Goal: Task Accomplishment & Management: Manage account settings

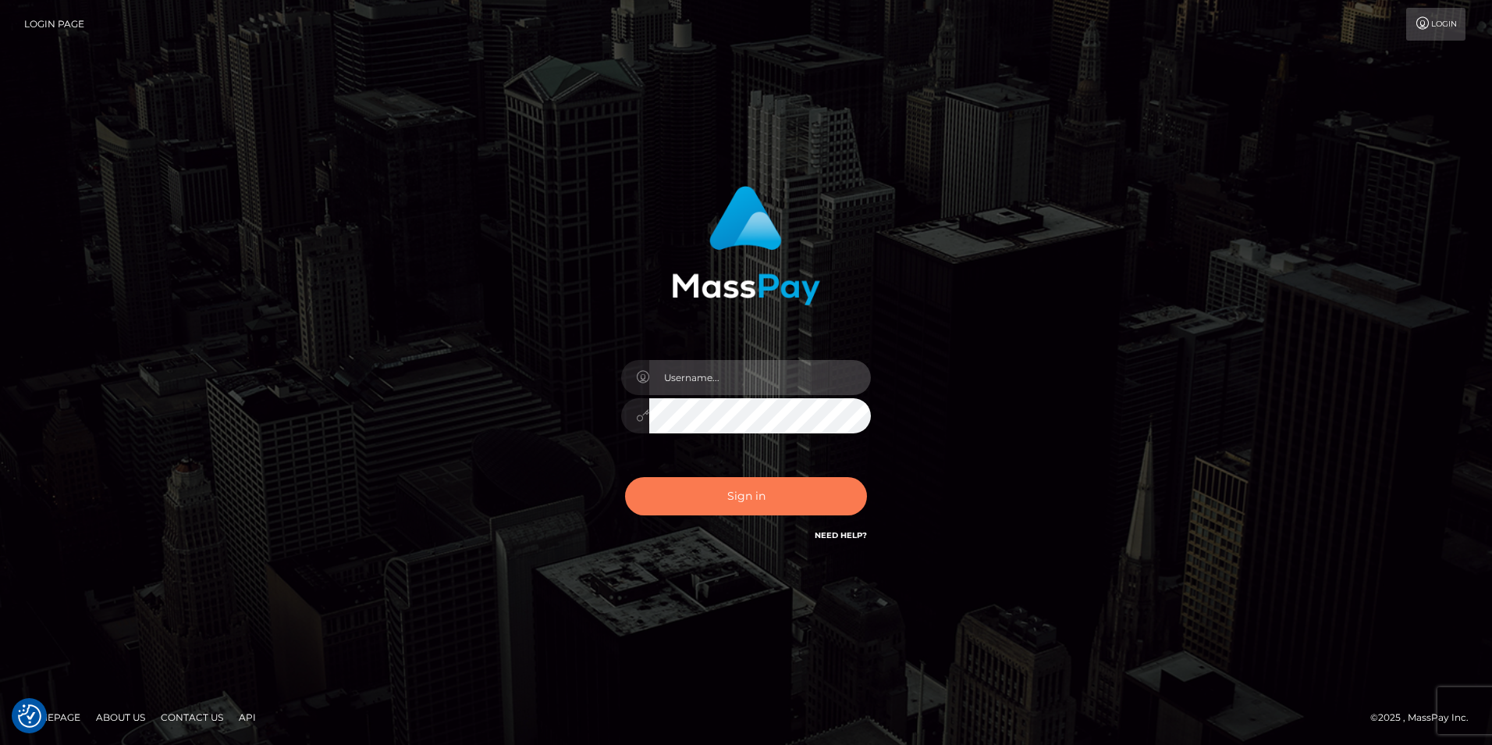
type input "Simone Hayward"
click at [752, 499] on button "Sign in" at bounding box center [746, 496] width 242 height 38
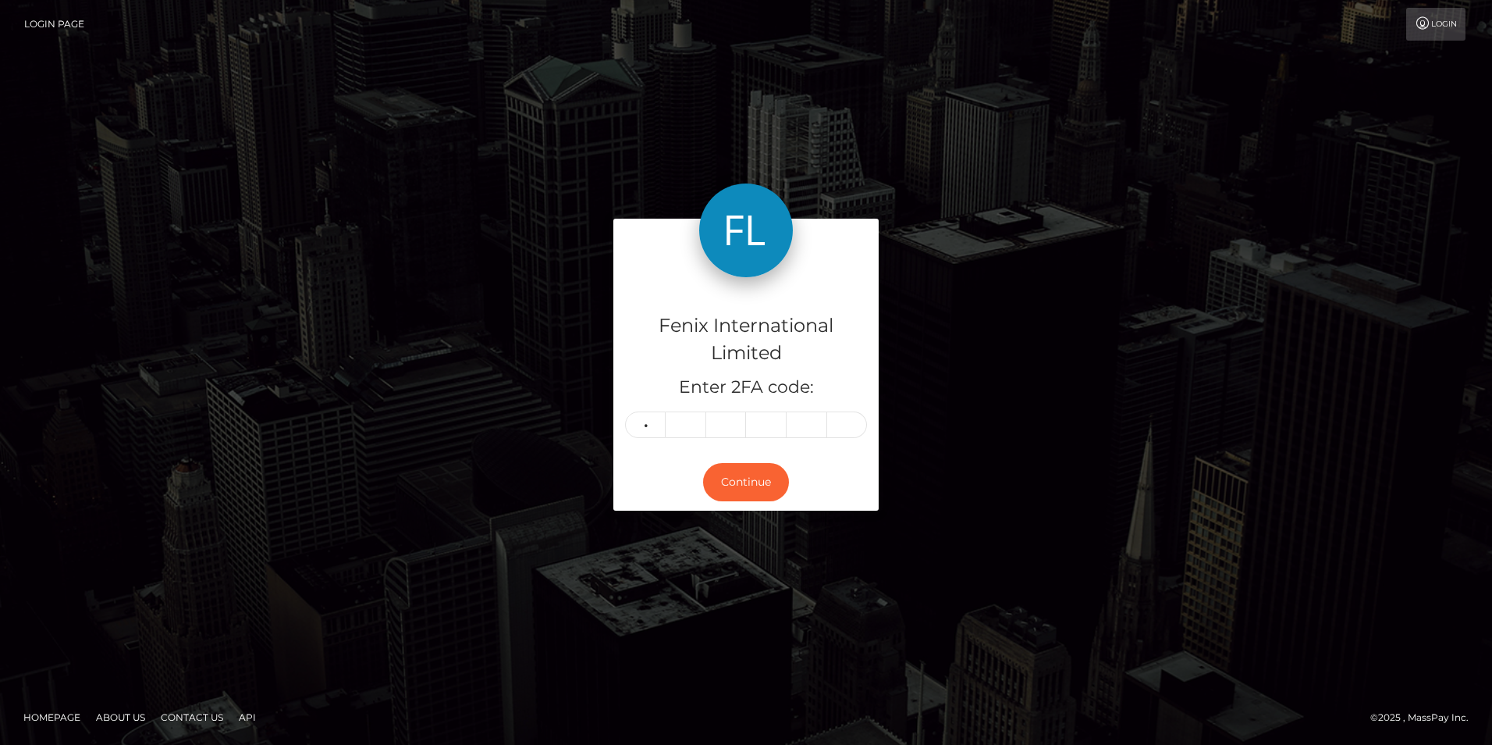
type input "3"
type input "1"
type input "2"
type input "7"
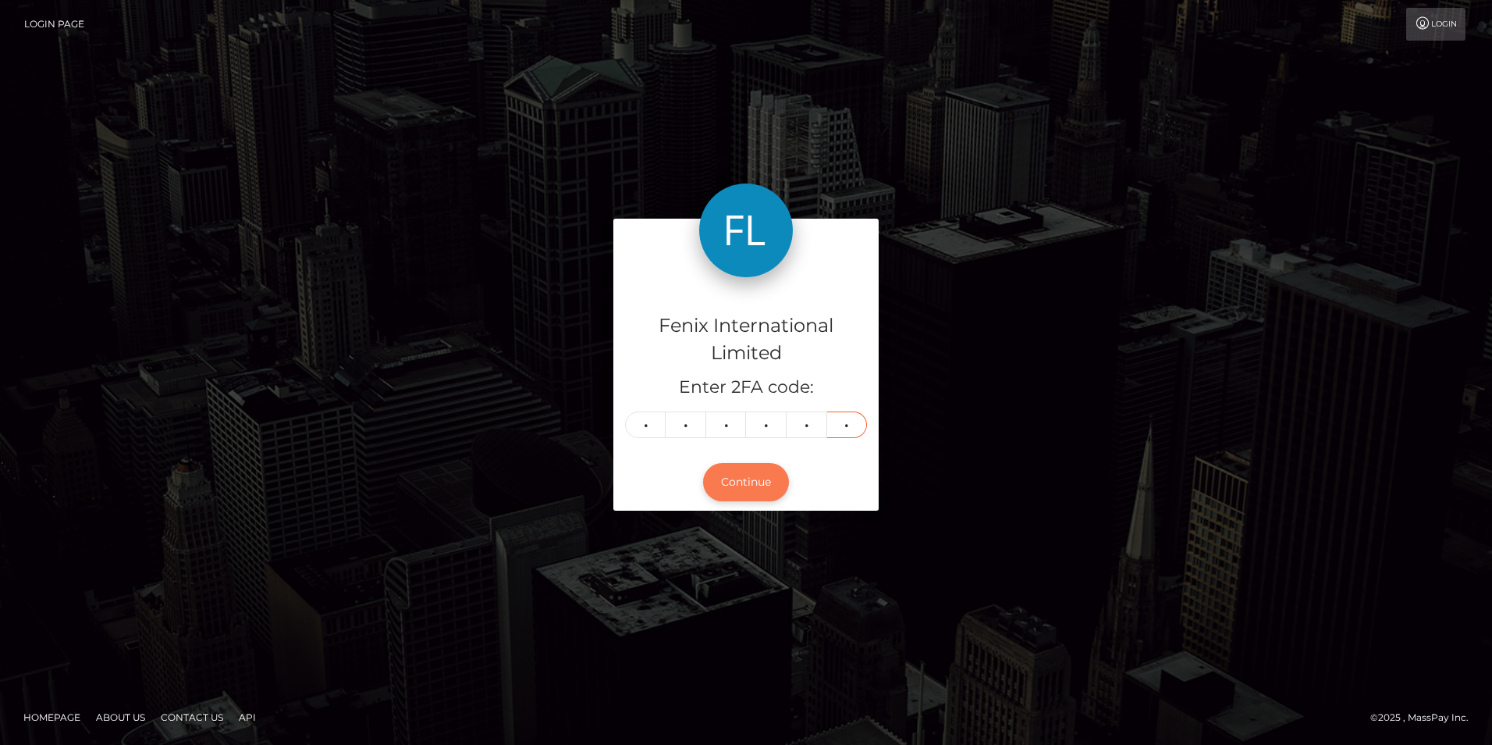
type input "8"
click at [728, 485] on button "Continue" at bounding box center [746, 482] width 86 height 38
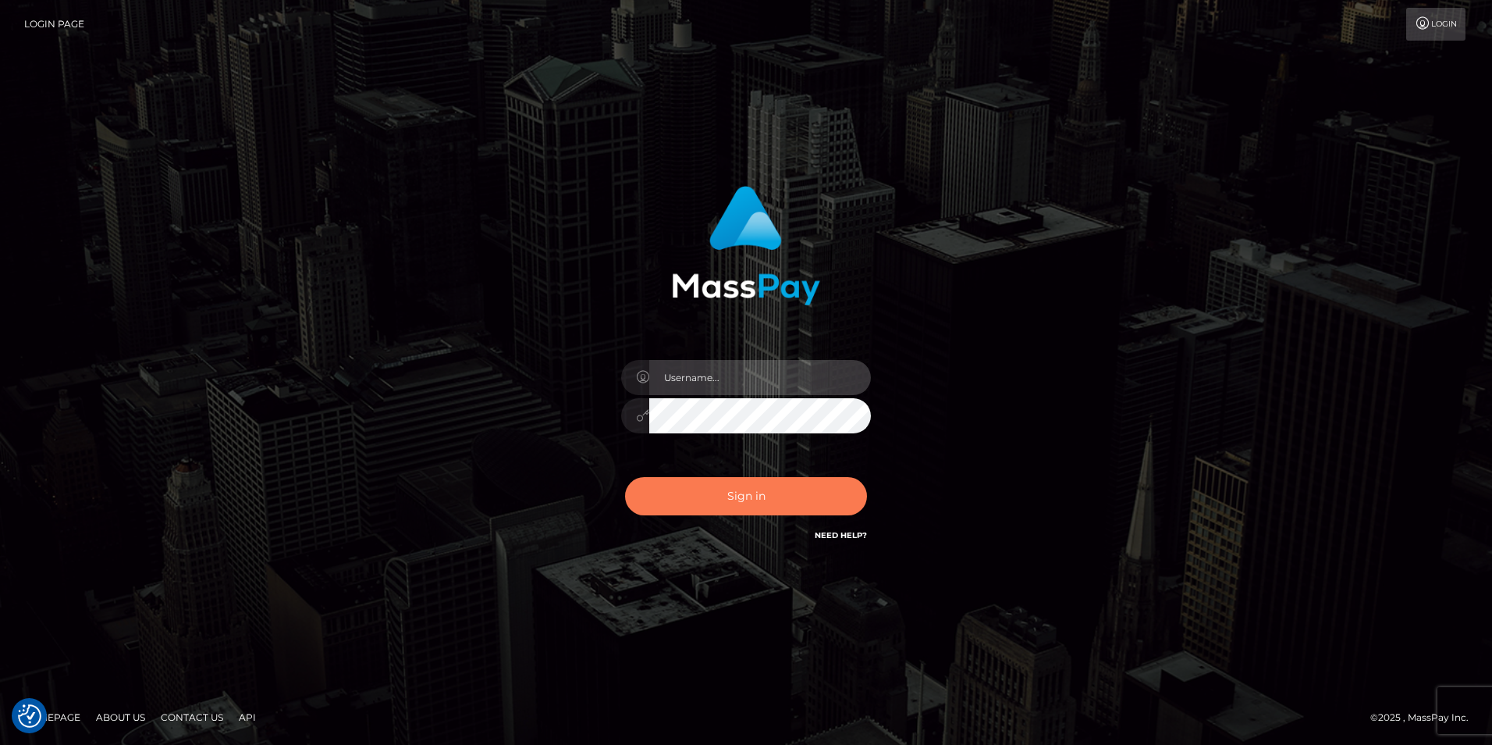
type input "Simone Hayward"
click at [768, 502] on button "Sign in" at bounding box center [746, 496] width 242 height 38
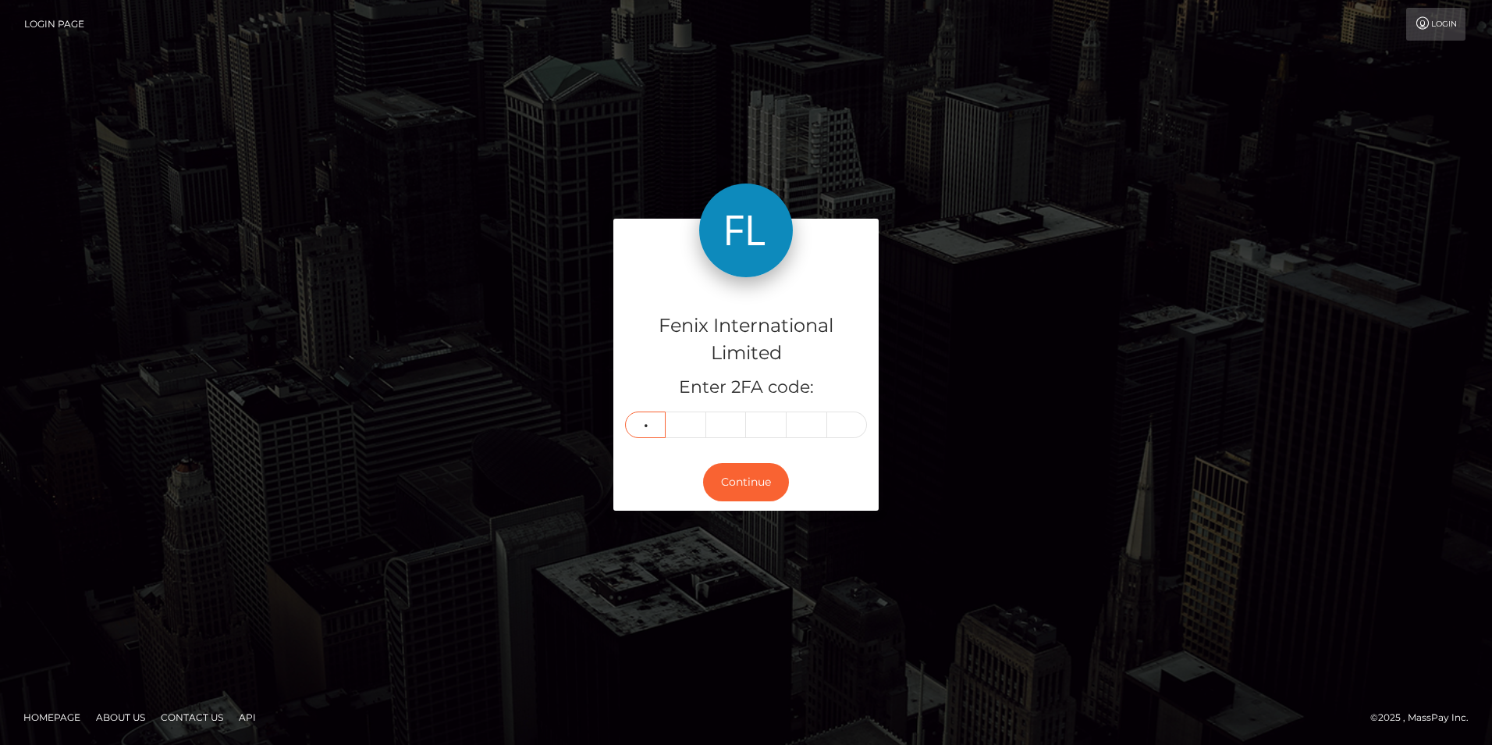
type input "3"
type input "9"
type input "0"
type input "4"
type input "9"
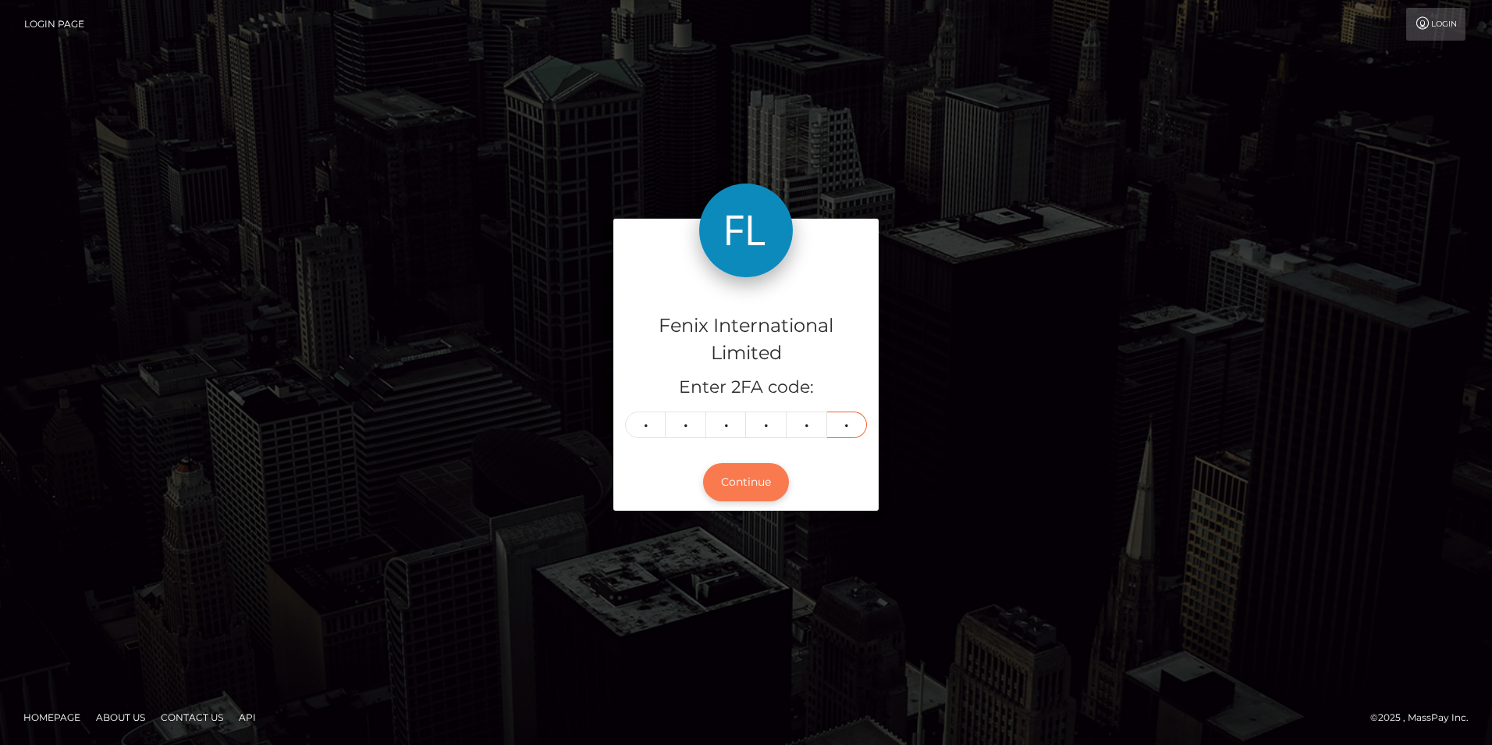
type input "2"
click at [773, 479] on button "Continue" at bounding box center [746, 482] width 86 height 38
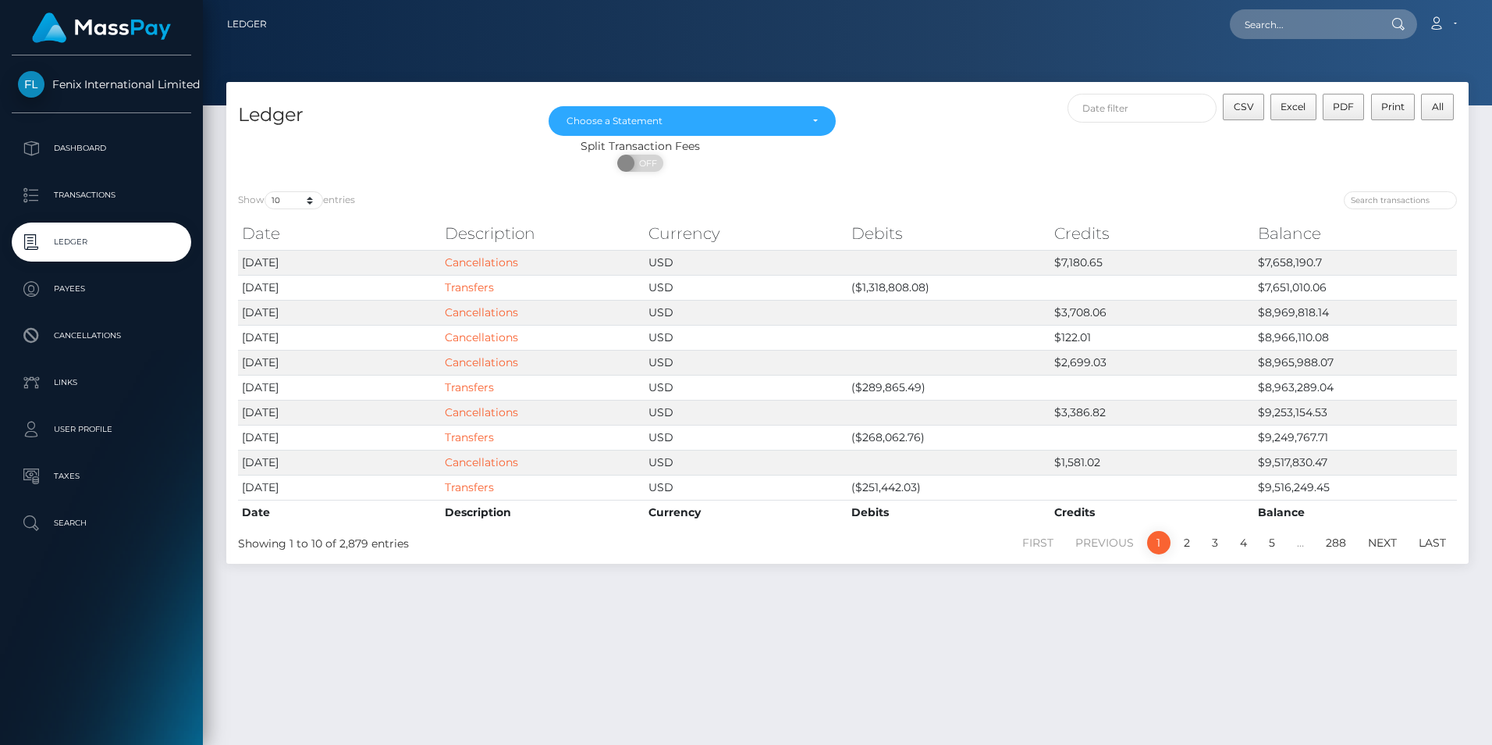
drag, startPoint x: 1445, startPoint y: 23, endPoint x: 1445, endPoint y: 66, distance: 42.9
click at [1445, 23] on icon at bounding box center [1436, 23] width 16 height 12
click at [1388, 103] on link "Logout" at bounding box center [1405, 100] width 125 height 29
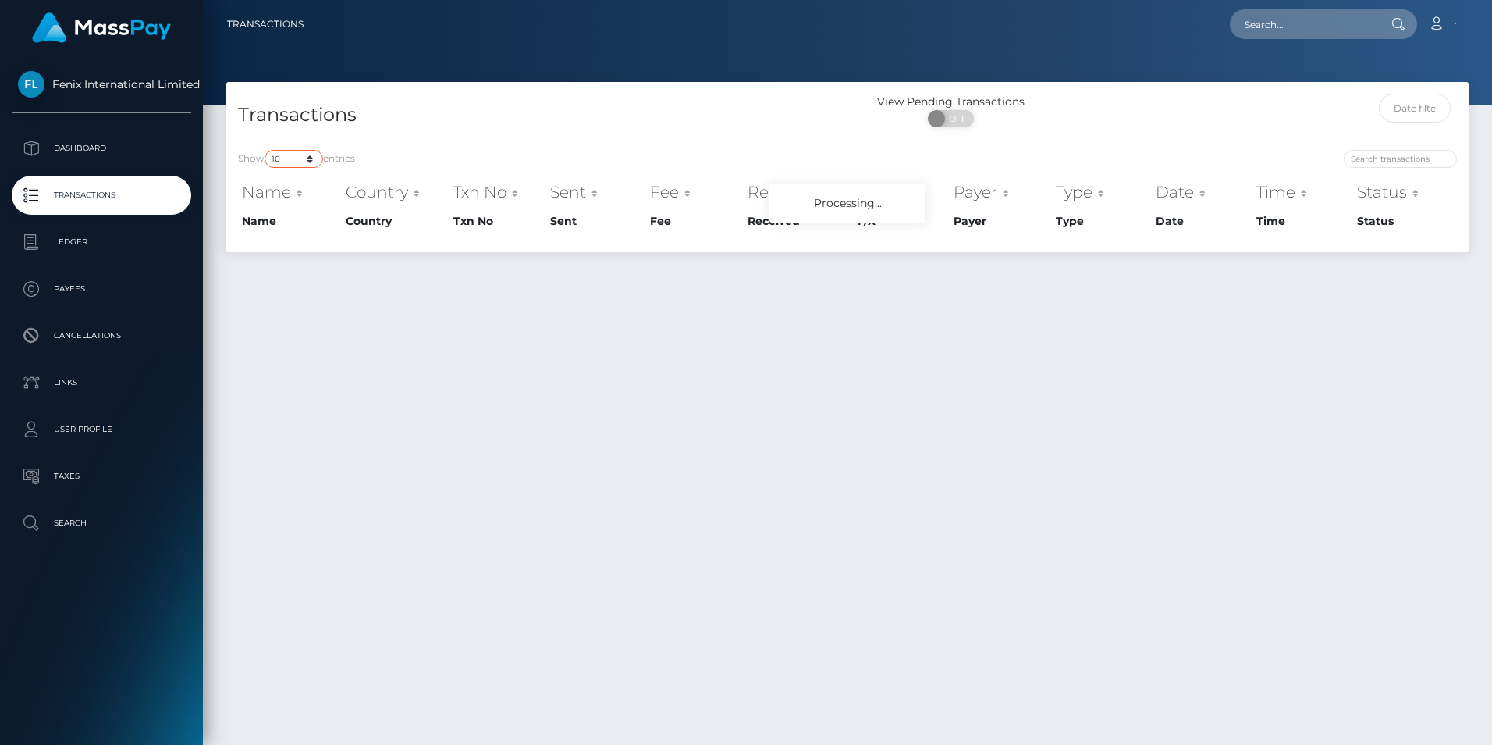
drag, startPoint x: 295, startPoint y: 156, endPoint x: 299, endPoint y: 164, distance: 8.7
click at [295, 156] on select "10 25 50 100 250 500 1,000 3,500" at bounding box center [294, 159] width 59 height 18
select select "3500"
click at [266, 150] on select "10 25 50 100 250 500 1,000 3,500" at bounding box center [294, 159] width 59 height 18
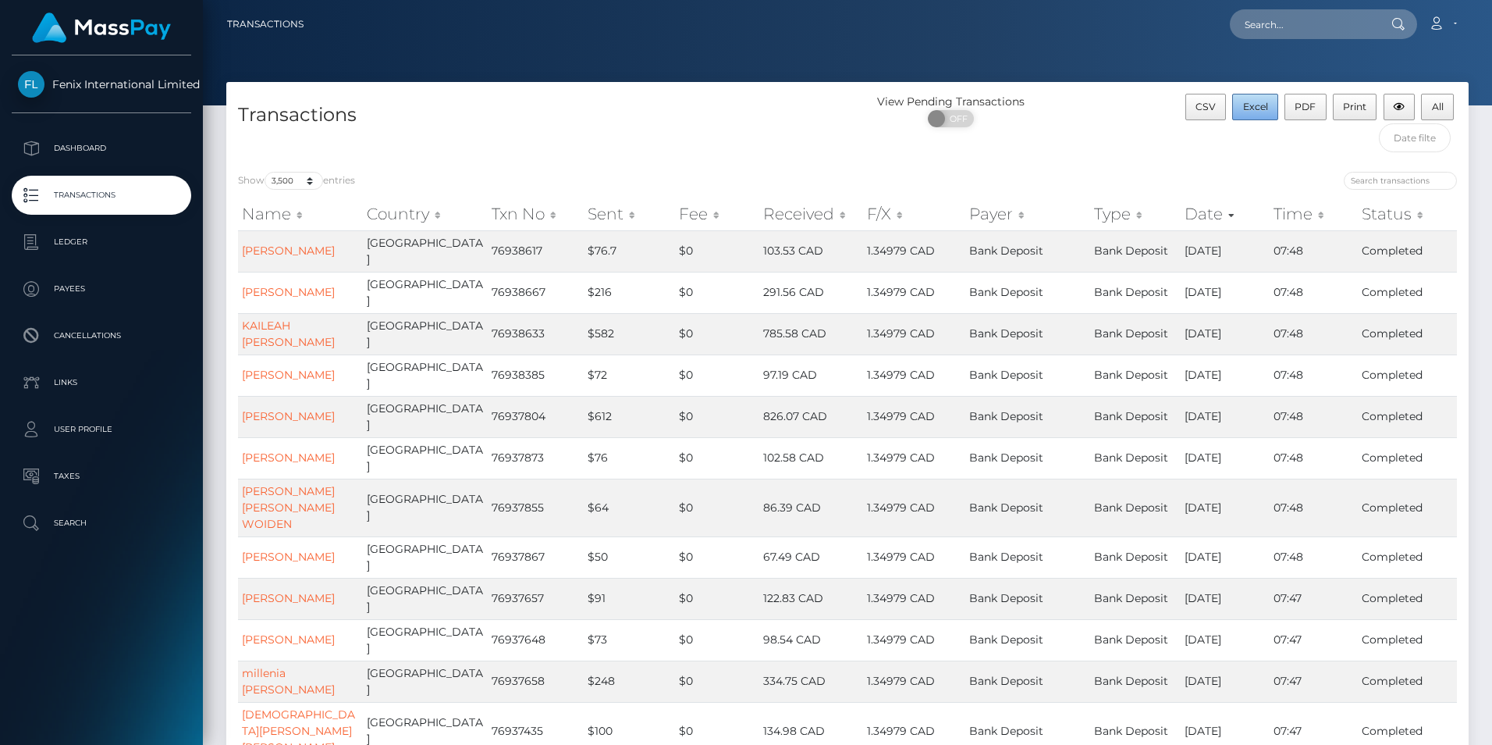
drag, startPoint x: 1252, startPoint y: 108, endPoint x: 1449, endPoint y: 175, distance: 208.5
click at [1252, 108] on span "Excel" at bounding box center [1255, 107] width 25 height 12
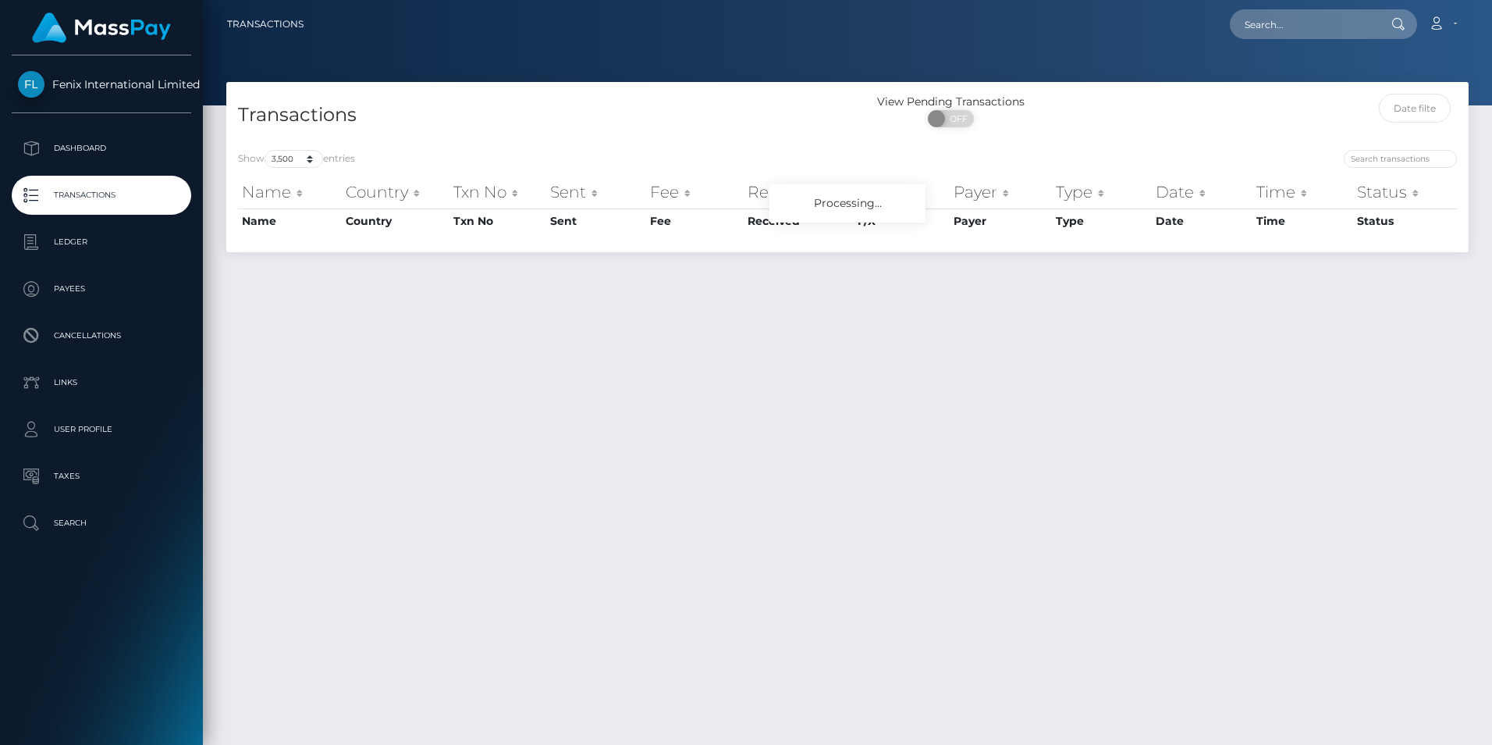
select select "3500"
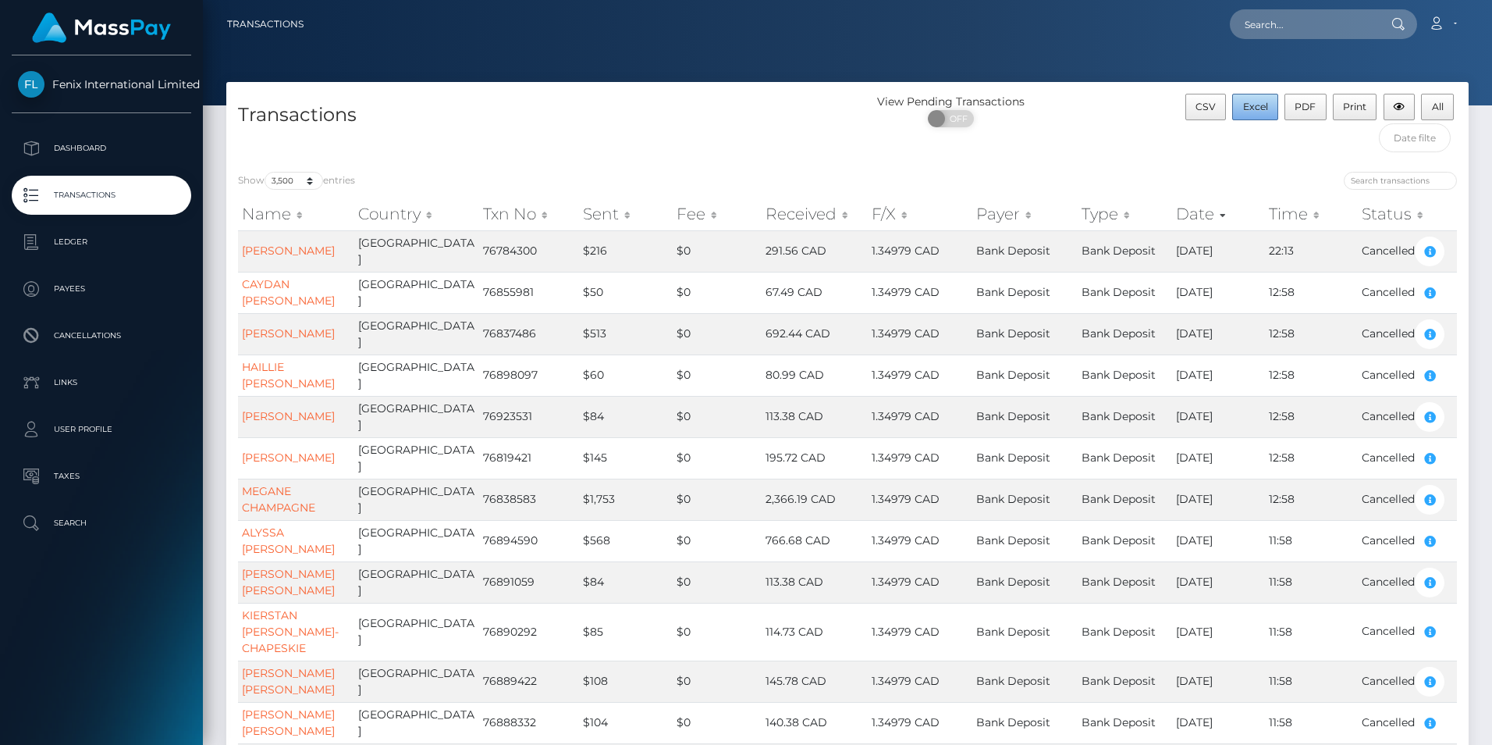
click at [1259, 100] on button "Excel" at bounding box center [1255, 107] width 46 height 27
